Goal: Communication & Community: Answer question/provide support

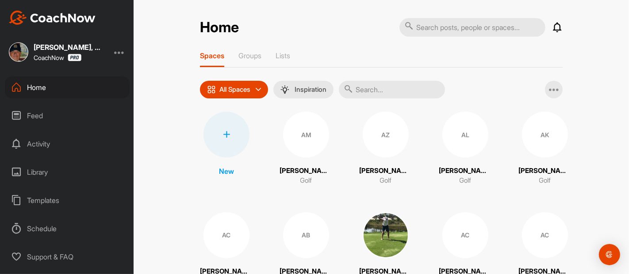
click at [45, 147] on div "Activity" at bounding box center [67, 144] width 125 height 22
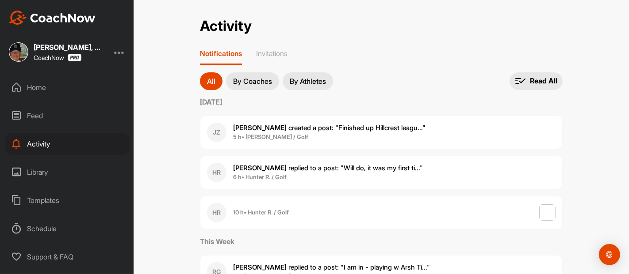
click at [291, 166] on span "[PERSON_NAME] replied to a post : "Will do, it was my first ti..."" at bounding box center [328, 168] width 190 height 8
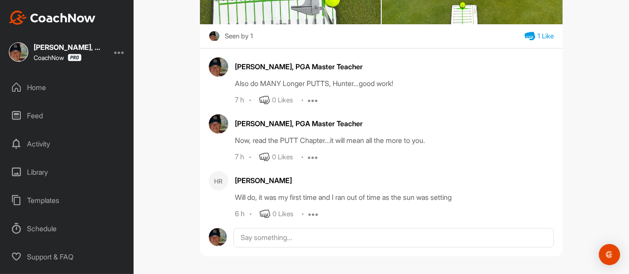
scroll to position [328, 0]
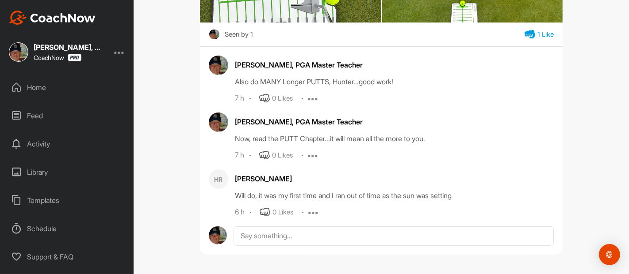
click at [264, 211] on icon at bounding box center [265, 212] width 11 height 11
click at [44, 88] on div "Home" at bounding box center [67, 87] width 125 height 22
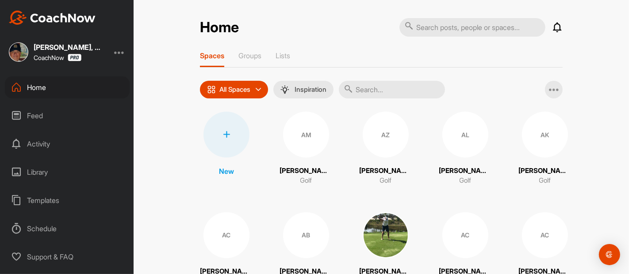
click at [578, 40] on div "Home Notifications Invitations [DATE] JZ [PERSON_NAME] created a post : "Finish…" at bounding box center [380, 137] width 495 height 274
click at [34, 115] on div "Feed" at bounding box center [67, 116] width 125 height 22
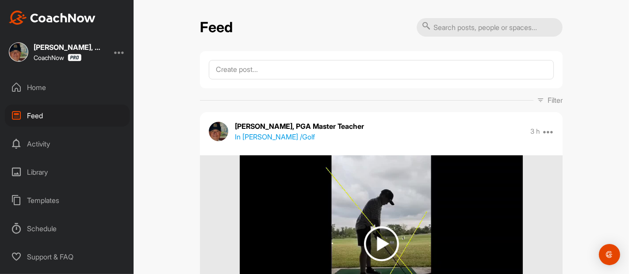
click at [177, 157] on div "Feed Filter Media Type Images Videos Notes Audio Documents Author AC [PERSON_NA…" at bounding box center [380, 137] width 495 height 274
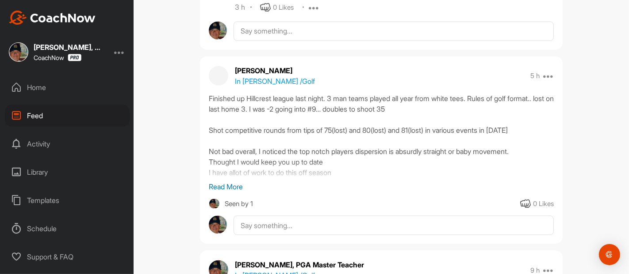
scroll to position [1100, 0]
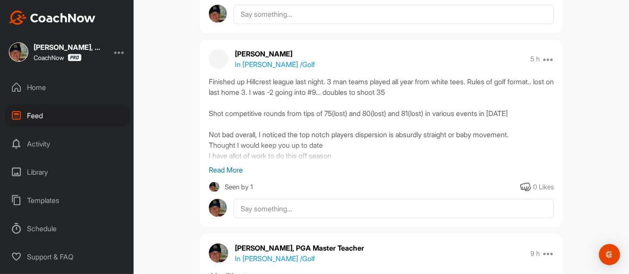
click at [184, 152] on div "Feed Filter Media Type Images Videos Notes Audio Documents Author AC [PERSON_NA…" at bounding box center [380, 137] width 495 height 274
click at [219, 168] on p "Read More" at bounding box center [381, 170] width 345 height 11
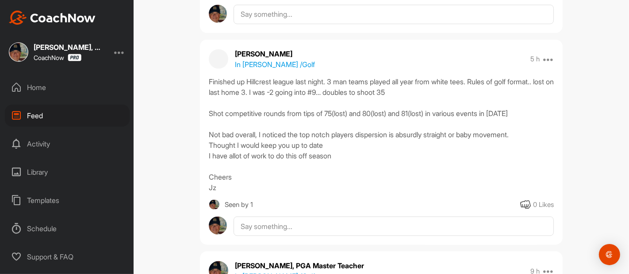
click at [179, 151] on div "Feed Filter Media Type Images Videos Notes Audio Documents Author AC [PERSON_NA…" at bounding box center [380, 137] width 495 height 274
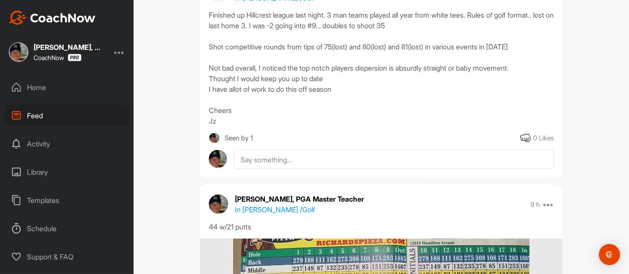
scroll to position [1178, 0]
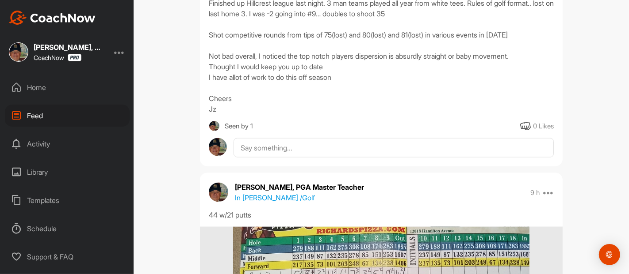
click at [522, 123] on icon at bounding box center [525, 126] width 11 height 11
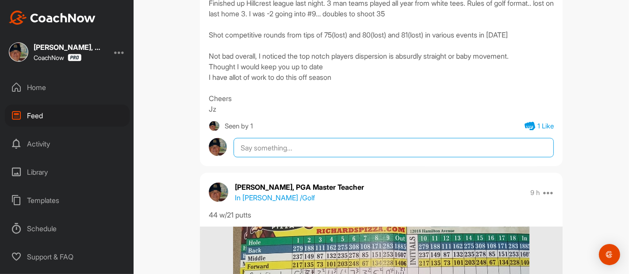
click at [242, 145] on textarea at bounding box center [393, 147] width 320 height 19
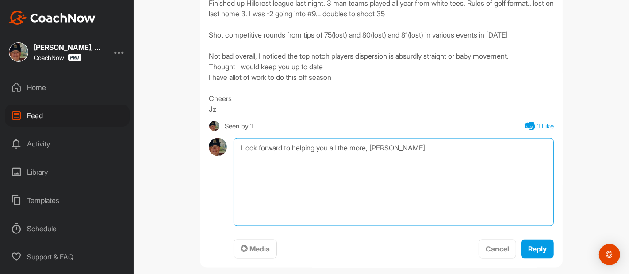
type textarea "I look forward to helping you all the more, [PERSON_NAME]!"
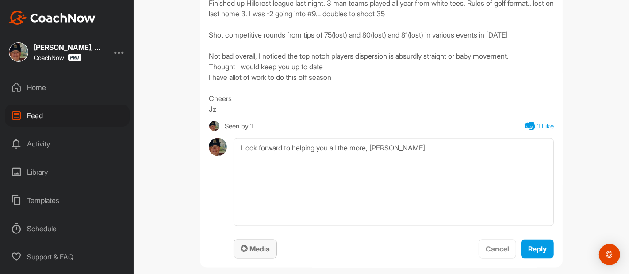
click at [253, 248] on span "Media" at bounding box center [254, 249] width 29 height 9
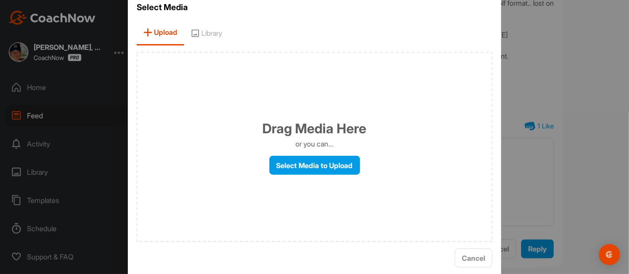
click at [207, 34] on span "Library" at bounding box center [206, 32] width 45 height 25
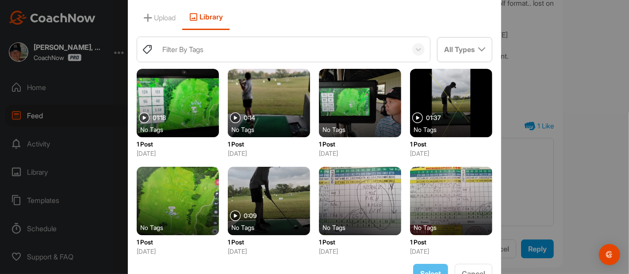
click at [168, 53] on div "Filter By Tags" at bounding box center [182, 49] width 41 height 11
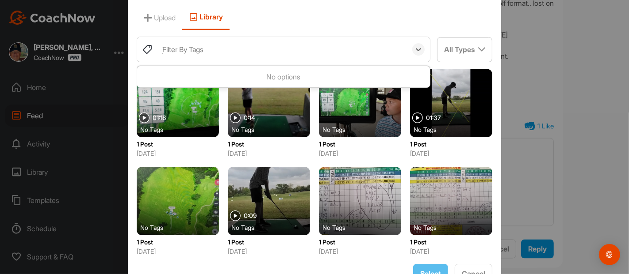
type input "jo"
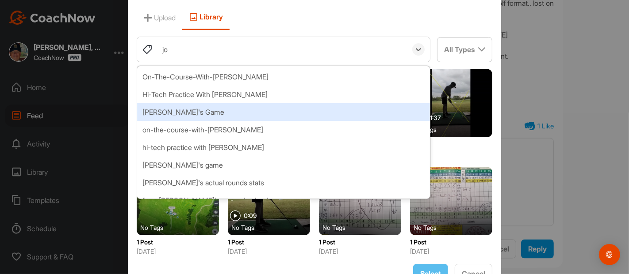
click at [167, 113] on div "[PERSON_NAME]'s Game" at bounding box center [283, 112] width 293 height 18
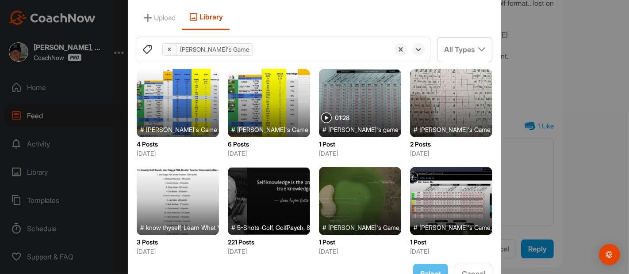
click at [167, 113] on div at bounding box center [178, 103] width 82 height 69
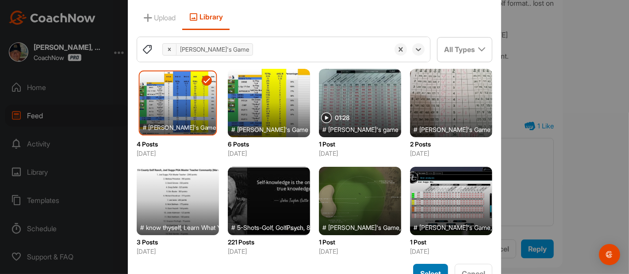
click at [420, 269] on div "Select" at bounding box center [430, 274] width 21 height 11
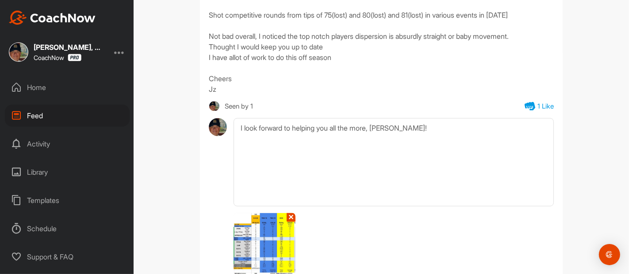
scroll to position [1238, 0]
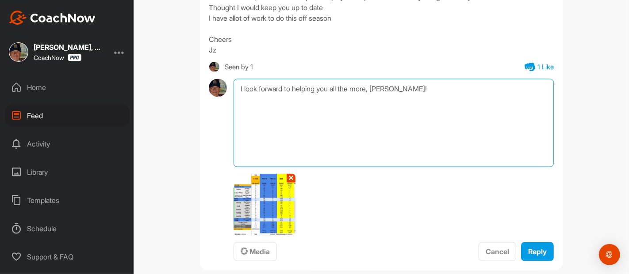
click at [403, 94] on textarea "I look forward to helping you all the more, [PERSON_NAME]!" at bounding box center [393, 123] width 320 height 88
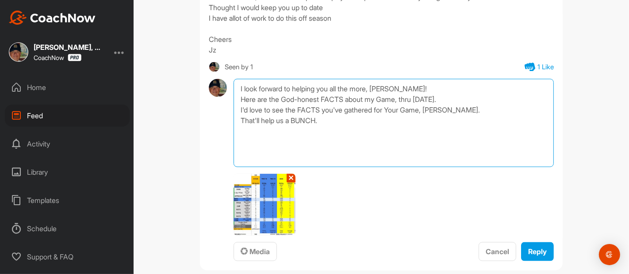
type textarea "I look forward to helping you all the more, [PERSON_NAME]! Here are the God-hon…"
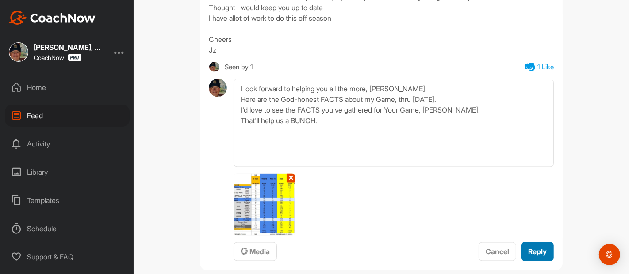
click at [531, 248] on span "Reply" at bounding box center [537, 252] width 19 height 9
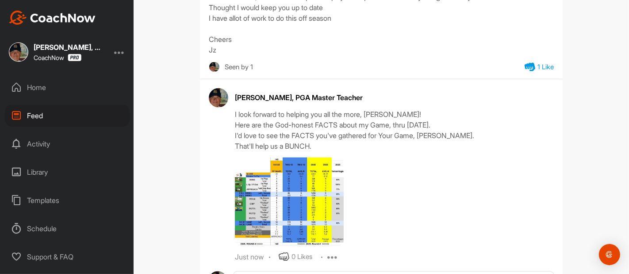
click at [570, 143] on div "Feed Filter Media Type Images Videos Notes Audio Documents Author AC [PERSON_NA…" at bounding box center [380, 137] width 495 height 274
click at [310, 204] on img at bounding box center [289, 202] width 109 height 88
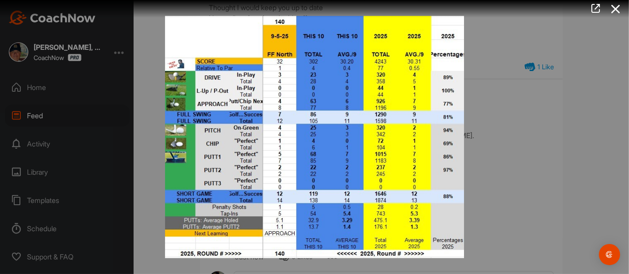
click at [614, 10] on icon at bounding box center [615, 9] width 20 height 16
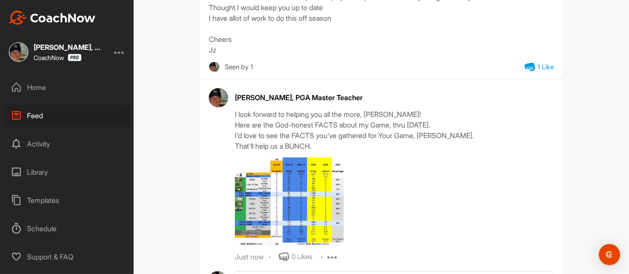
click at [589, 77] on div "Feed Filter Media Type Images Videos Notes Audio Documents Author AC [PERSON_NA…" at bounding box center [380, 137] width 495 height 274
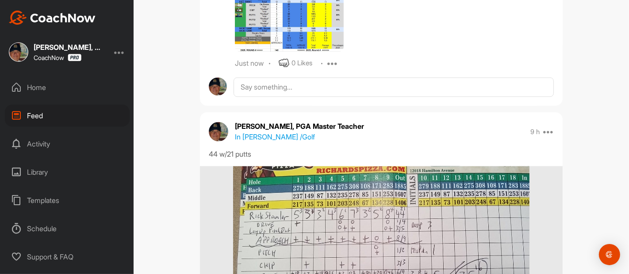
scroll to position [1473, 0]
